Goal: Task Accomplishment & Management: Manage account settings

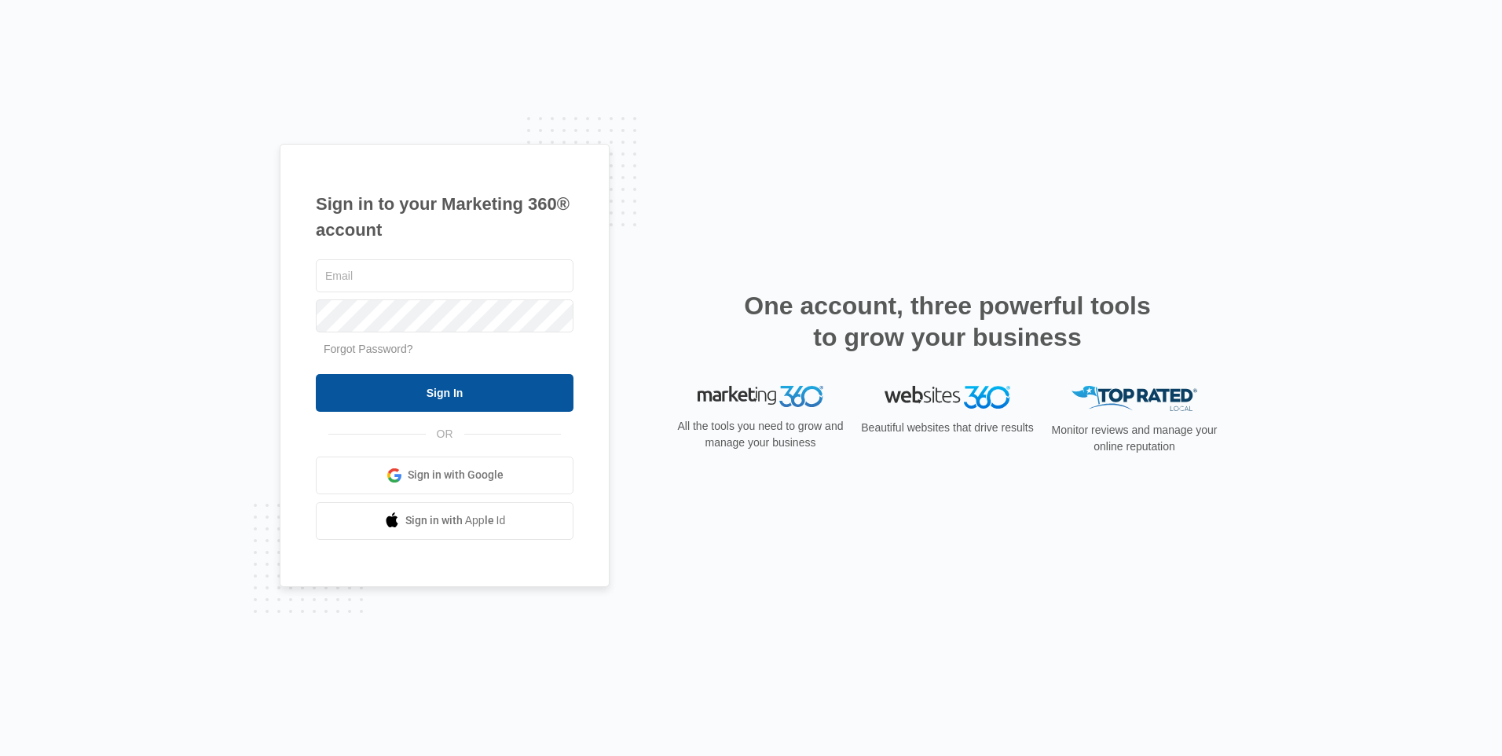
type input "[EMAIL_ADDRESS][DOMAIN_NAME]"
click at [472, 398] on input "Sign In" at bounding box center [445, 393] width 258 height 38
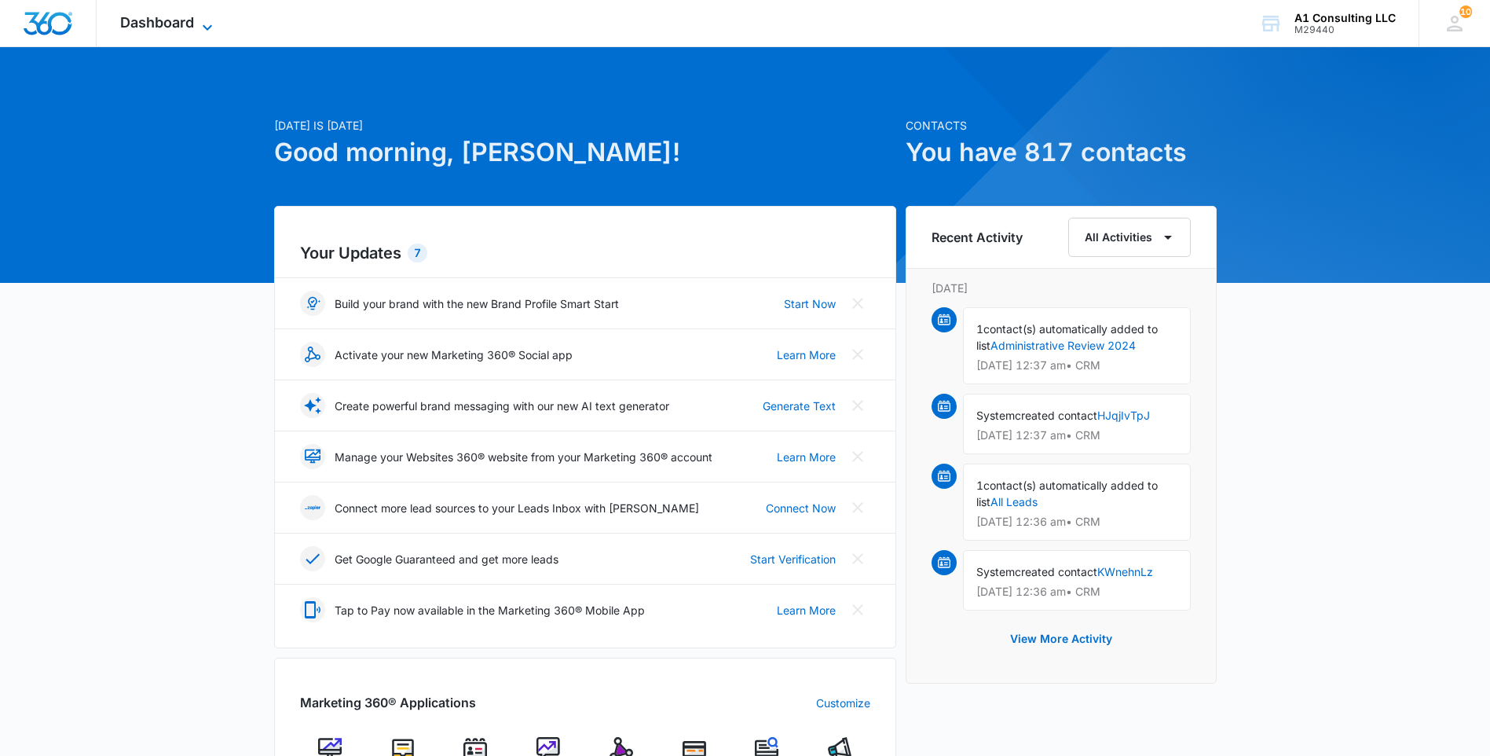
click at [181, 24] on span "Dashboard" at bounding box center [157, 22] width 74 height 16
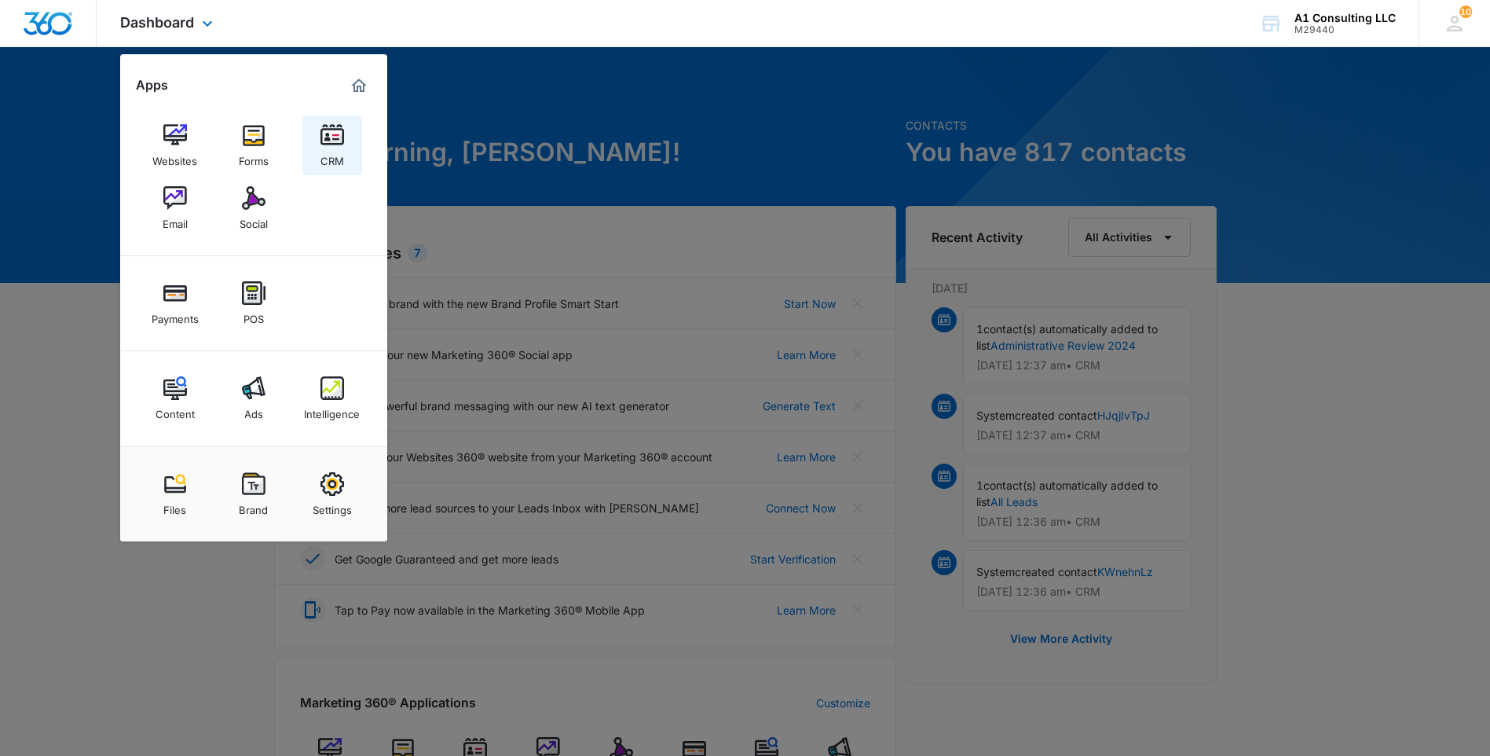
click at [329, 147] on div "CRM" at bounding box center [332, 157] width 24 height 20
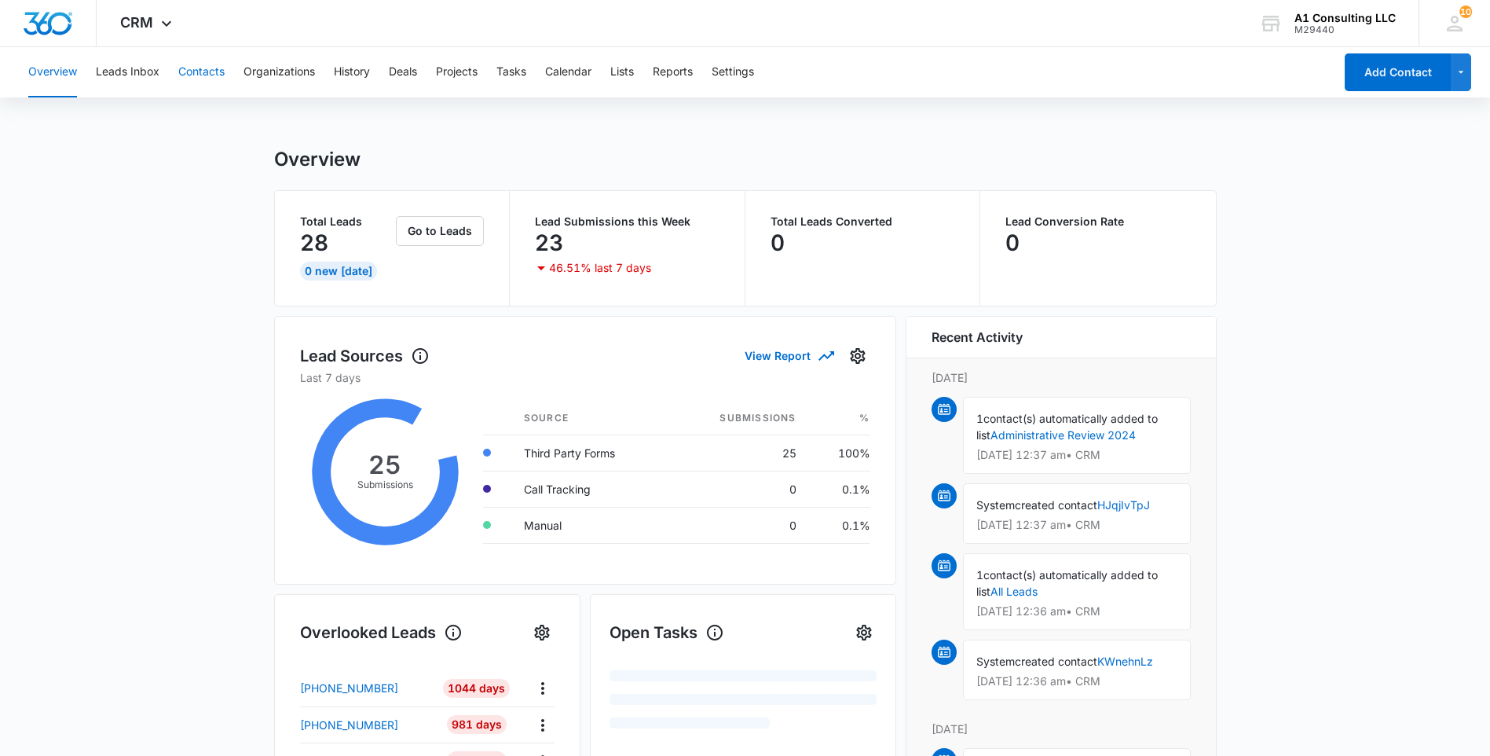
click at [210, 69] on button "Contacts" at bounding box center [201, 72] width 46 height 50
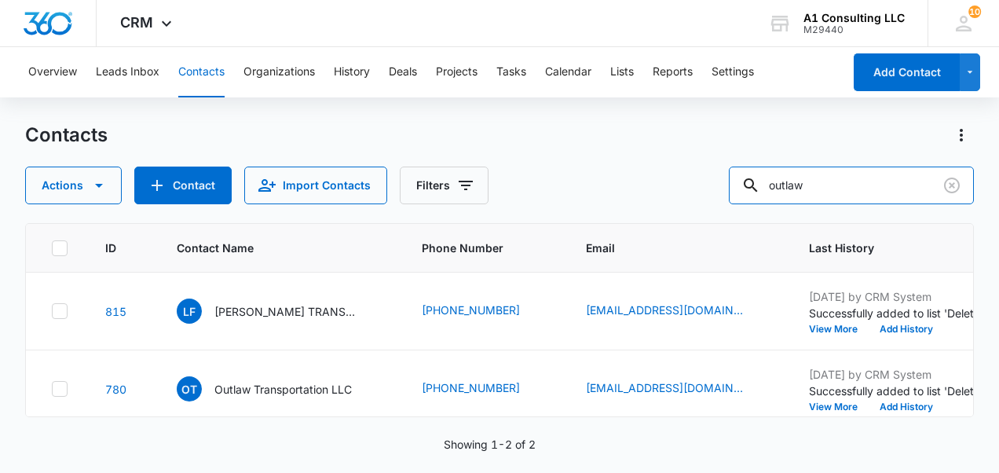
drag, startPoint x: 842, startPoint y: 187, endPoint x: 659, endPoint y: 184, distance: 183.0
click at [659, 184] on div "Actions Contact Import Contacts Filters outlaw" at bounding box center [499, 186] width 949 height 38
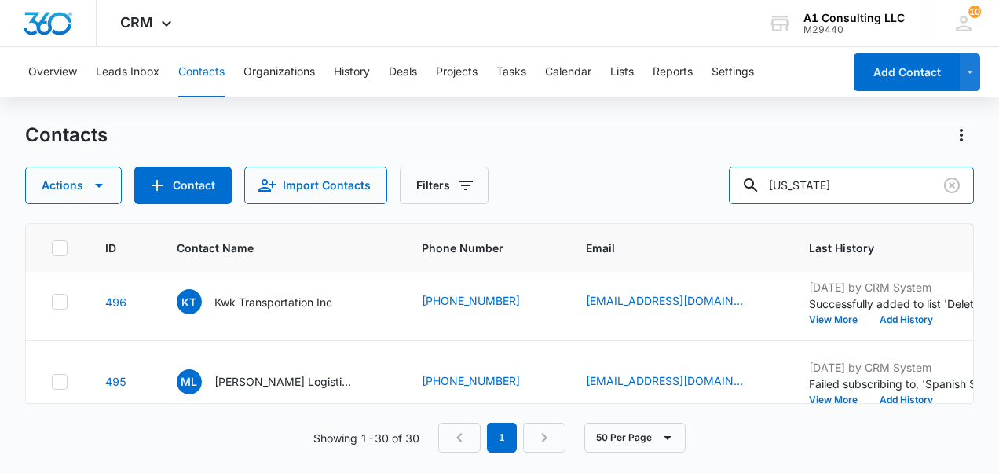
scroll to position [1335, 0]
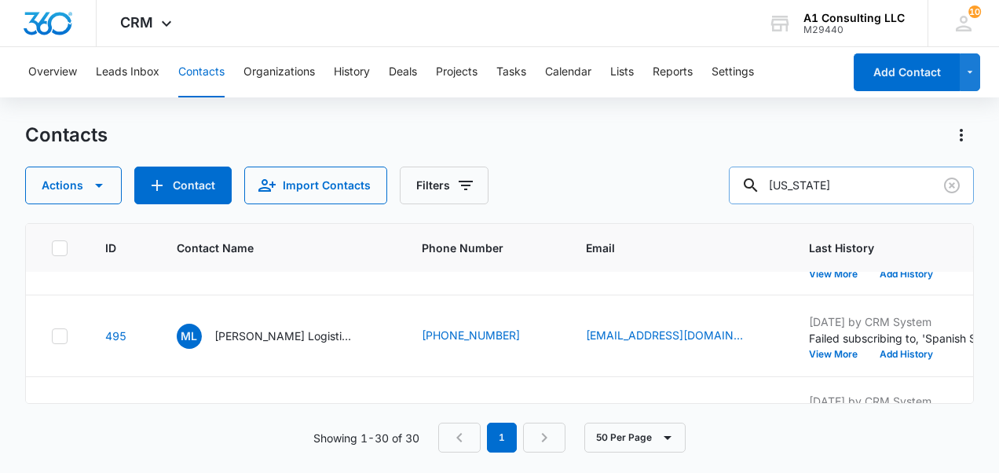
click at [854, 198] on input "new york" at bounding box center [851, 186] width 245 height 38
type input "new york produce"
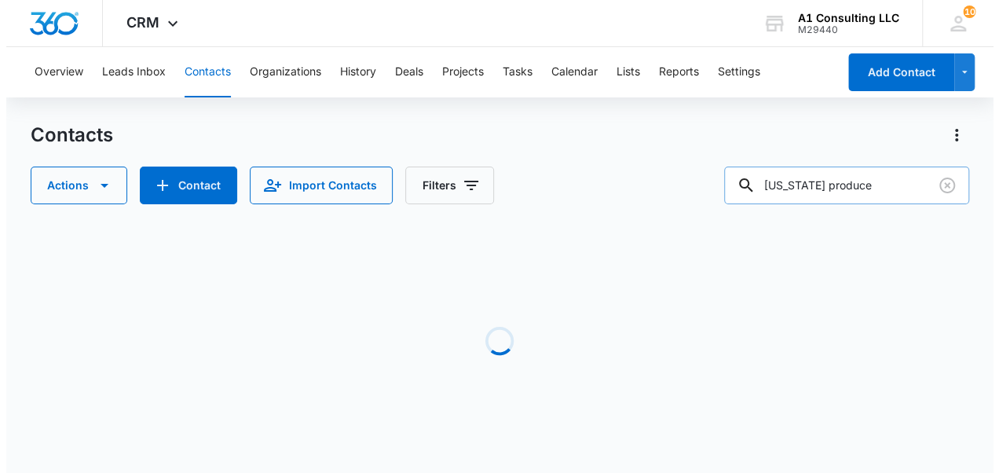
scroll to position [0, 0]
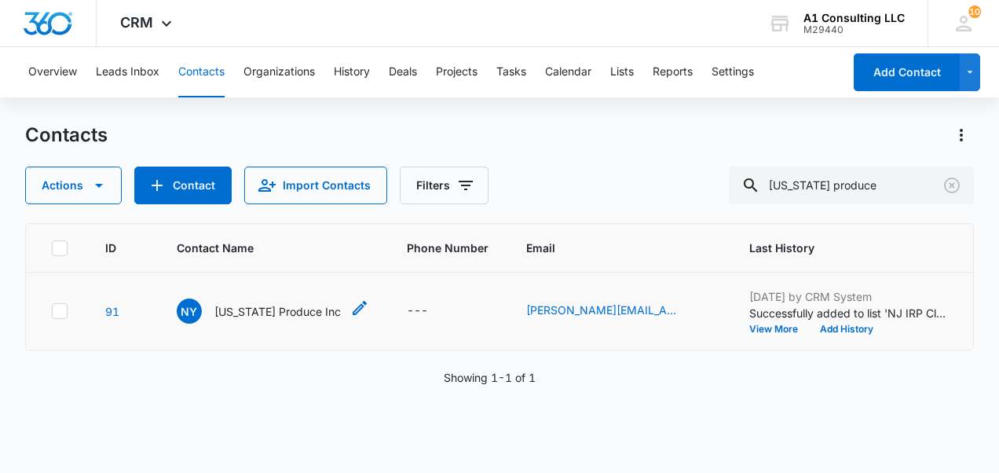
click at [256, 320] on p "New York Produce Inc" at bounding box center [277, 311] width 126 height 16
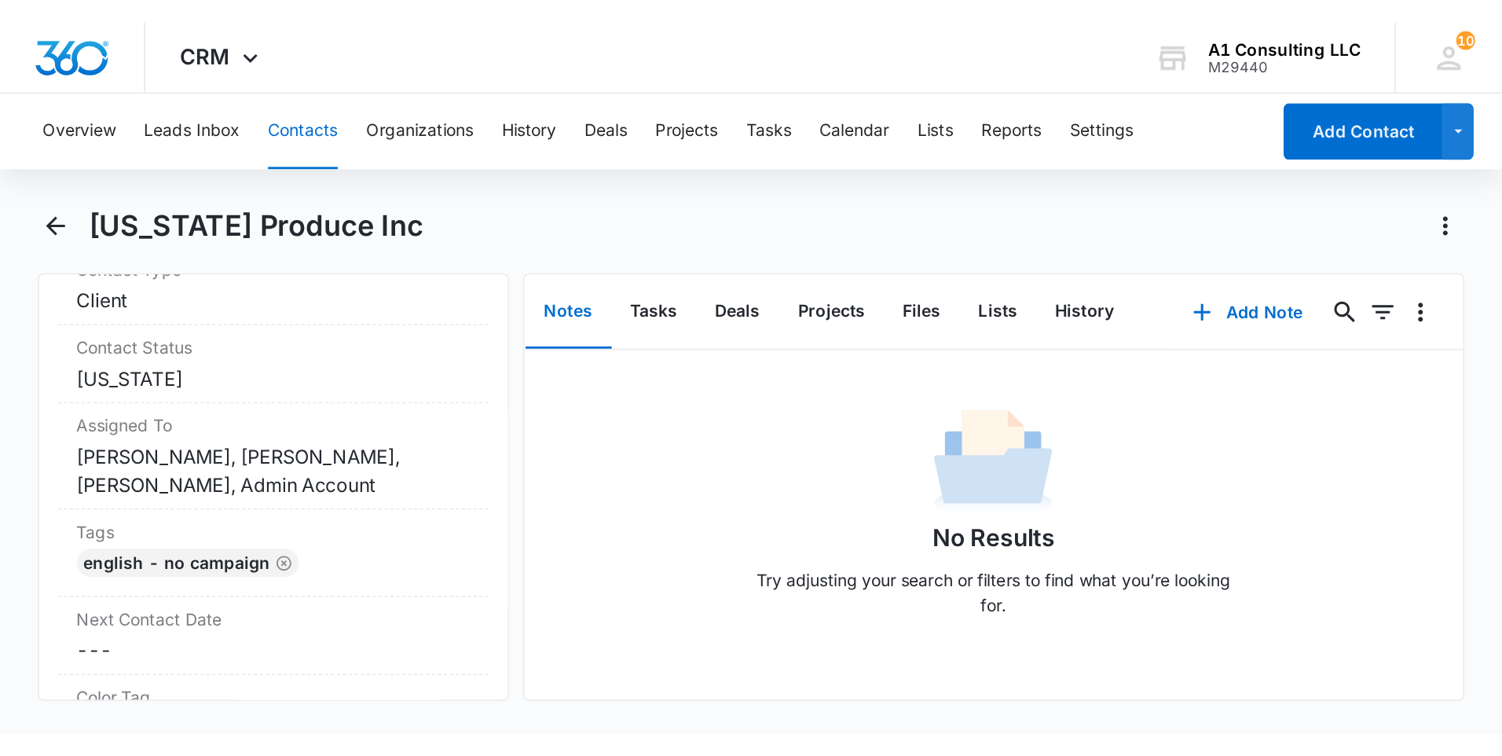
scroll to position [785, 0]
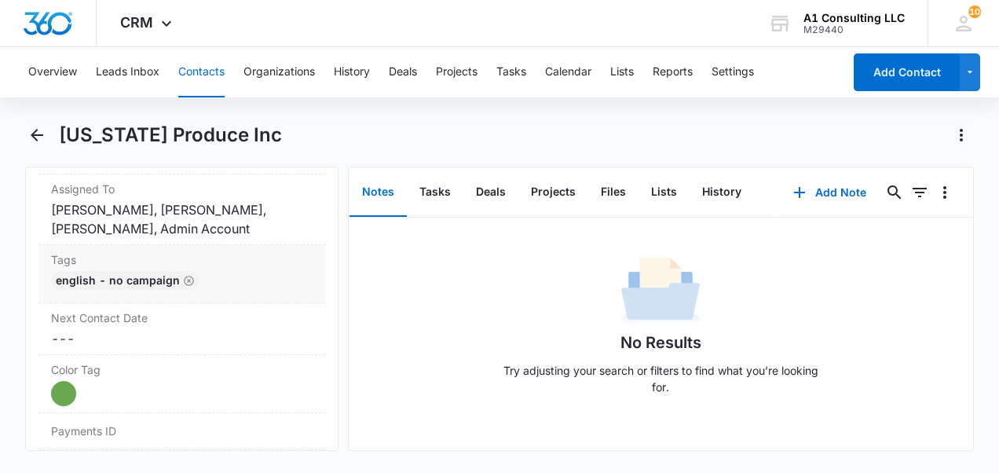
click at [221, 286] on div "English - No campaign" at bounding box center [182, 283] width 262 height 25
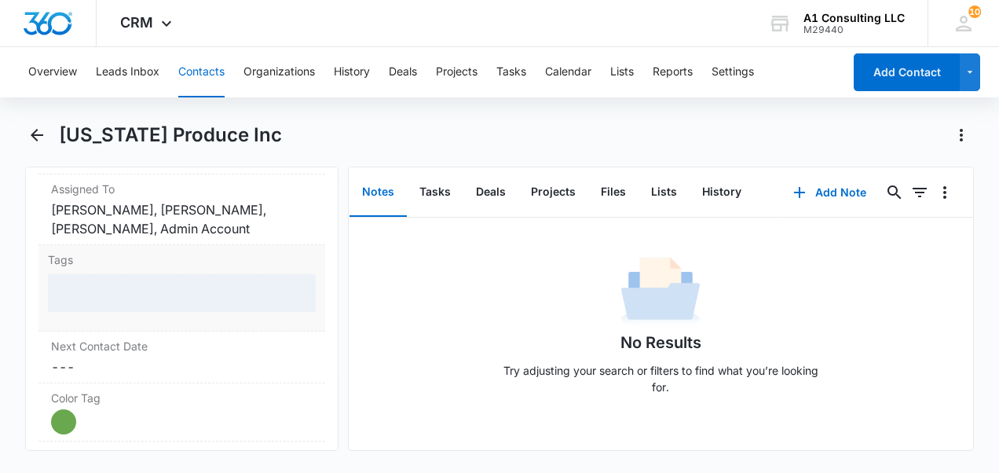
click at [221, 286] on div at bounding box center [182, 293] width 268 height 38
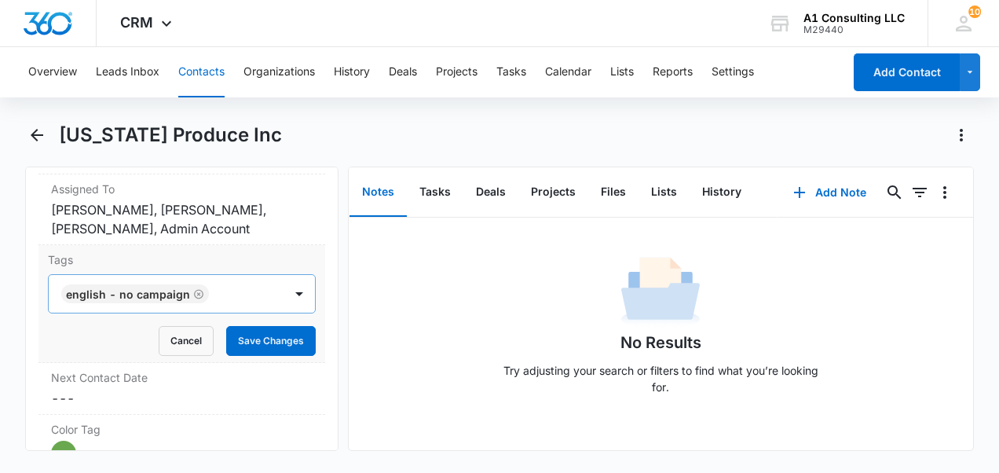
click at [219, 289] on div at bounding box center [248, 294] width 68 height 22
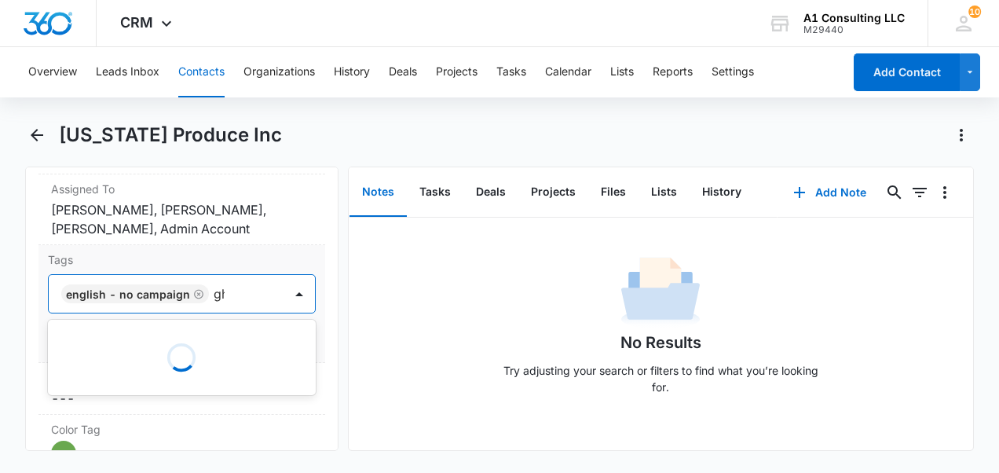
type input "ghl"
click at [148, 379] on p "GHL Conversion" at bounding box center [108, 379] width 82 height 16
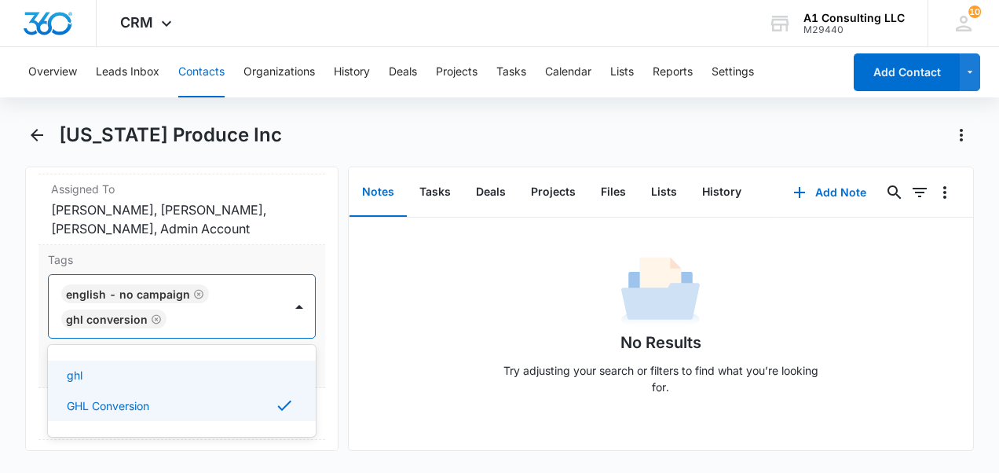
click at [308, 320] on div "Tags option GHL Conversion, selected. Use Up and Down to choose options, press …" at bounding box center [181, 316] width 287 height 143
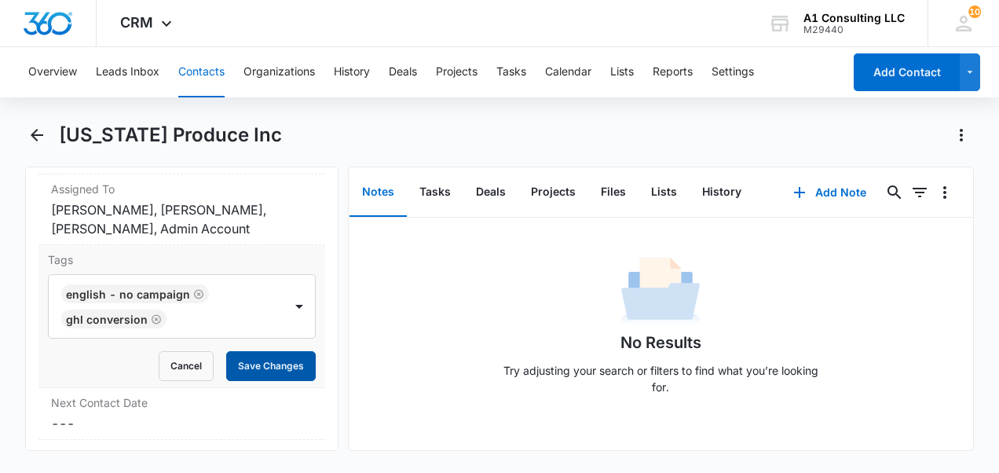
click at [282, 358] on button "Save Changes" at bounding box center [271, 366] width 90 height 30
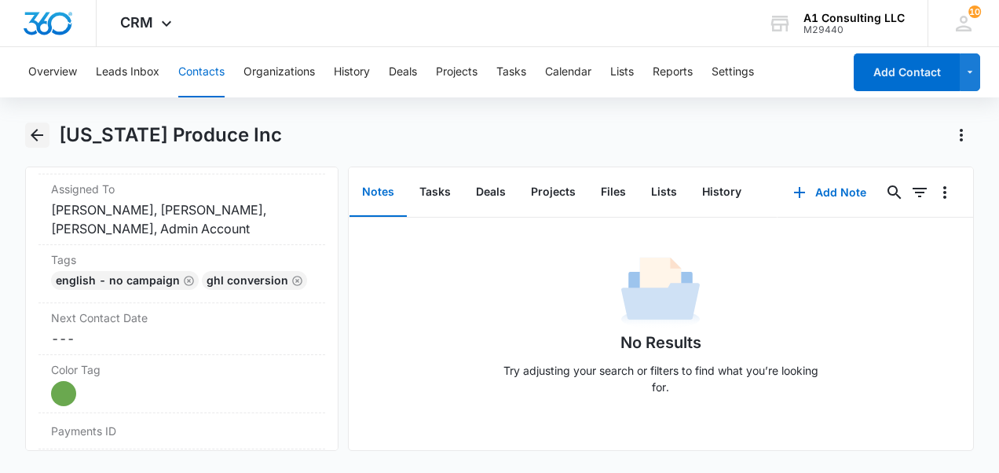
click at [34, 137] on icon "Back" at bounding box center [37, 135] width 13 height 13
